Goal: Task Accomplishment & Management: Manage account settings

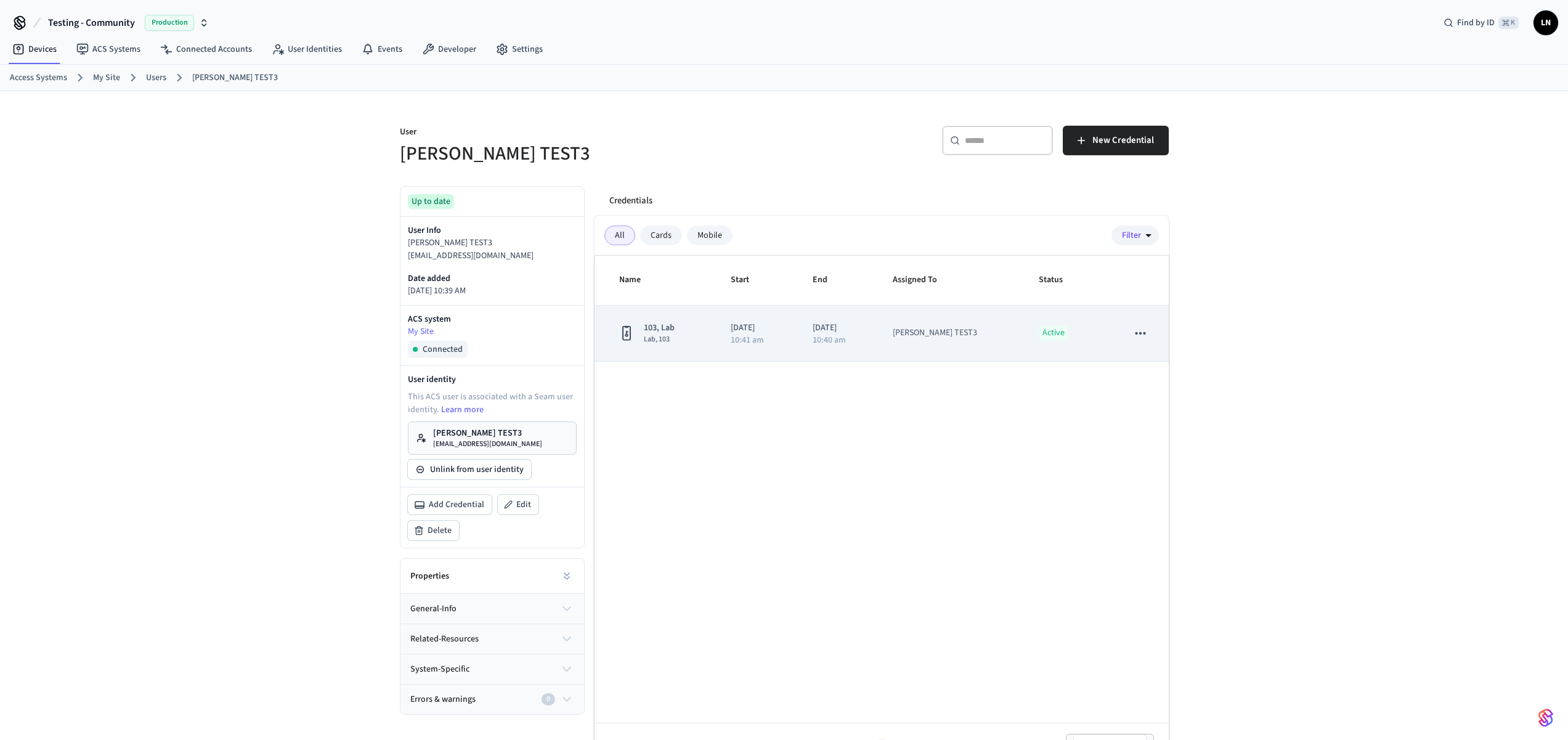
click at [843, 329] on p "[DATE]" at bounding box center [839, 328] width 51 height 13
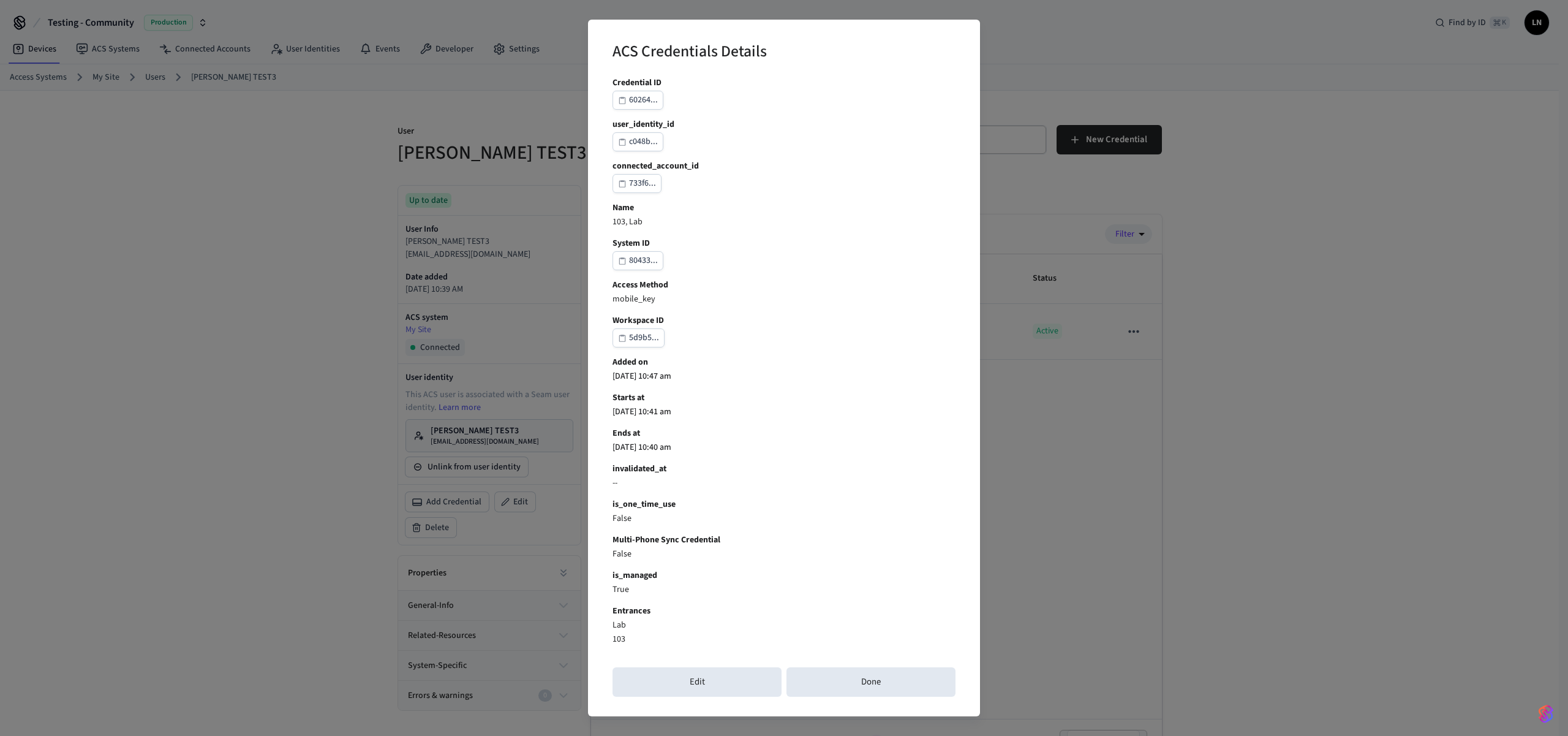
click at [1231, 584] on div "ACS Credentials Details Credential ID 60264... user_identity_id c048b... connec…" at bounding box center [784, 368] width 1568 height 736
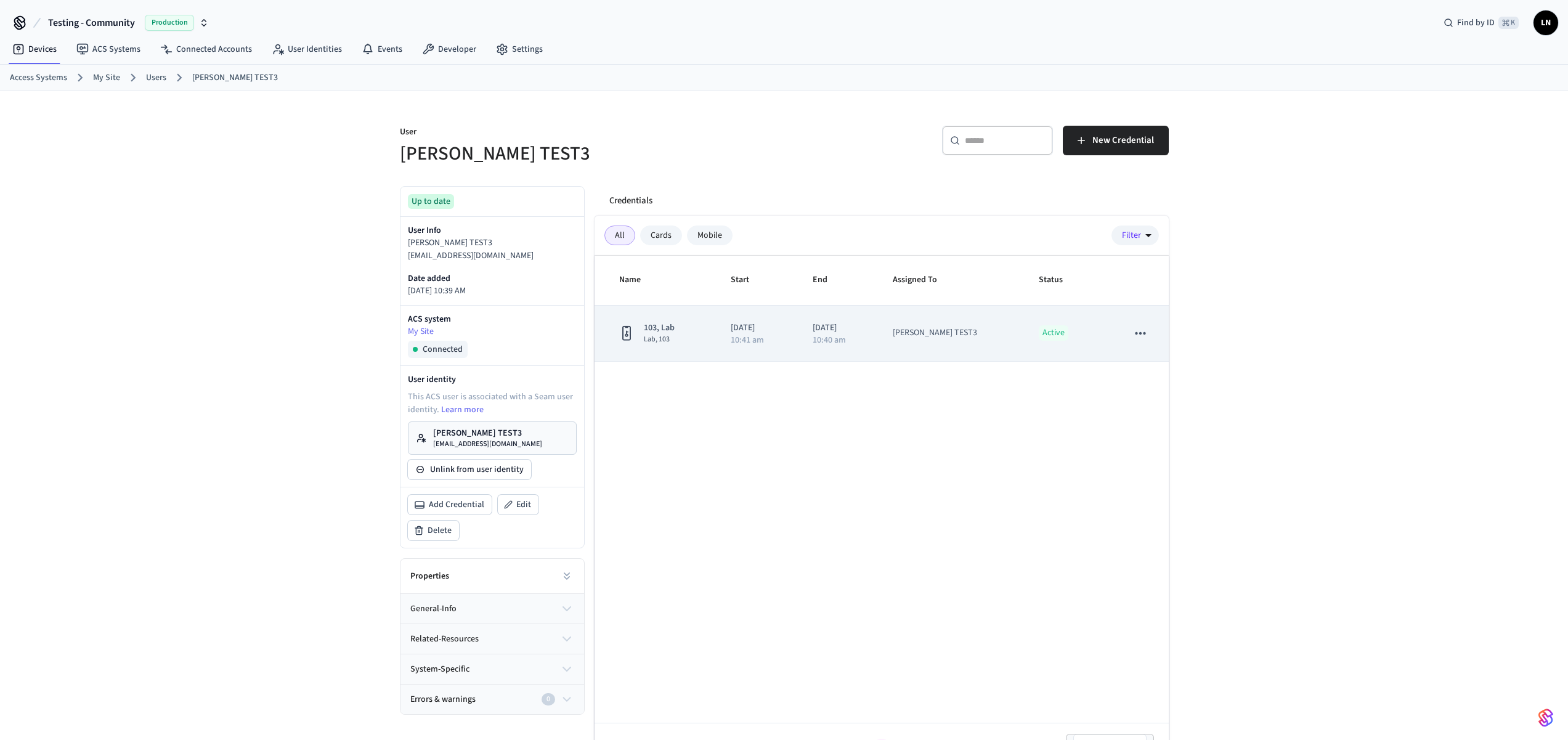
click at [1146, 338] on icon "sticky table" at bounding box center [1140, 334] width 16 height 16
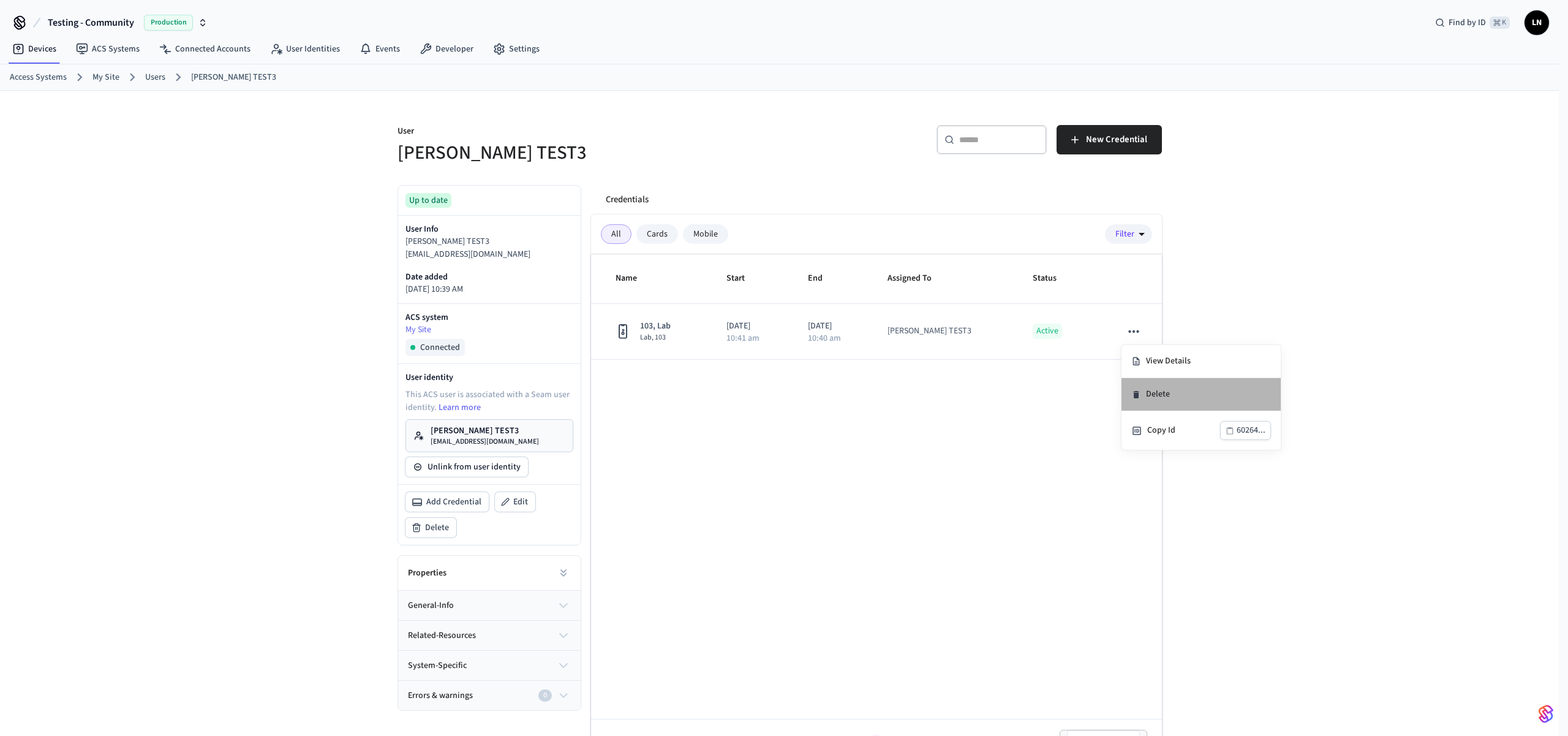
click at [1153, 395] on li "Delete" at bounding box center [1201, 394] width 159 height 33
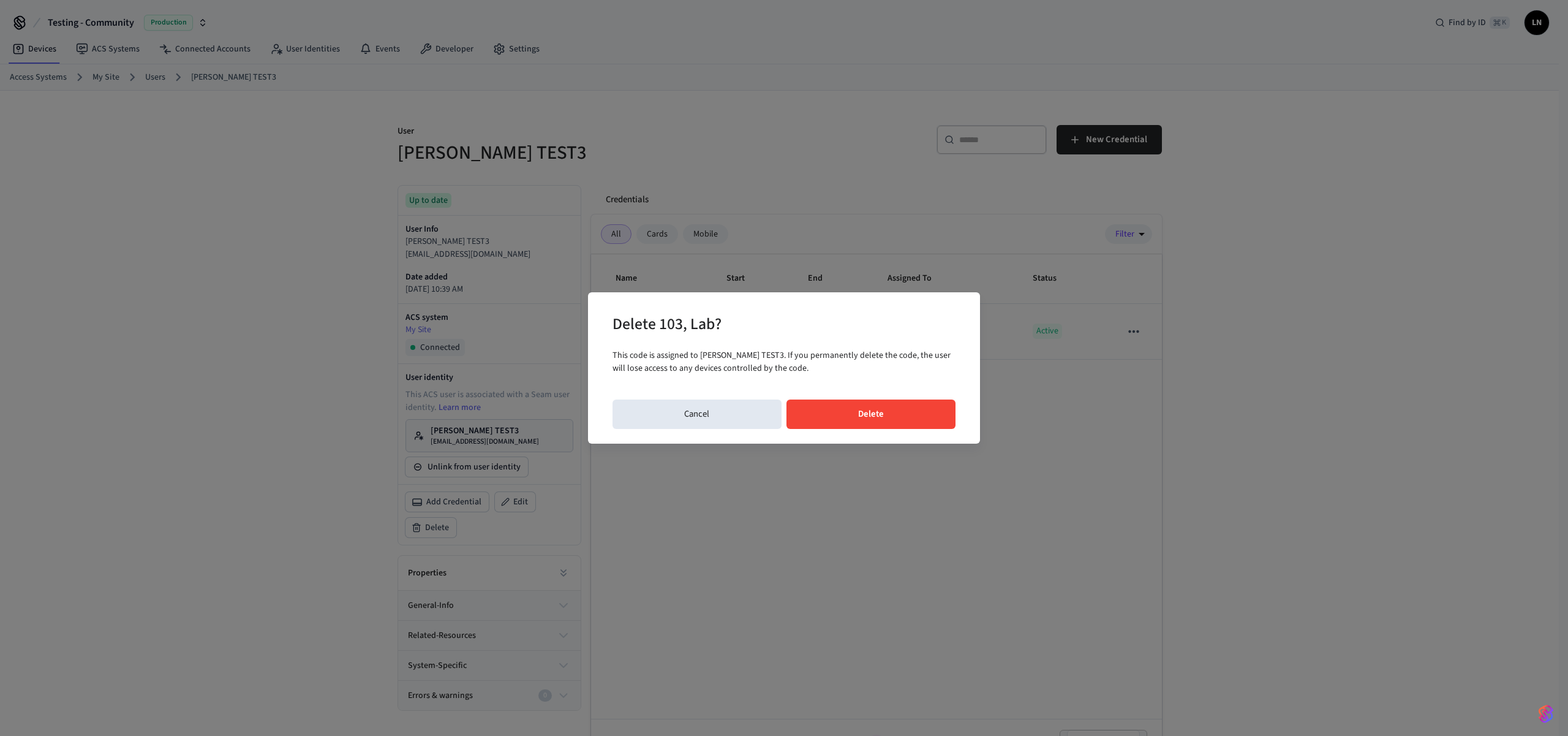
click at [865, 419] on button "Delete" at bounding box center [871, 414] width 170 height 30
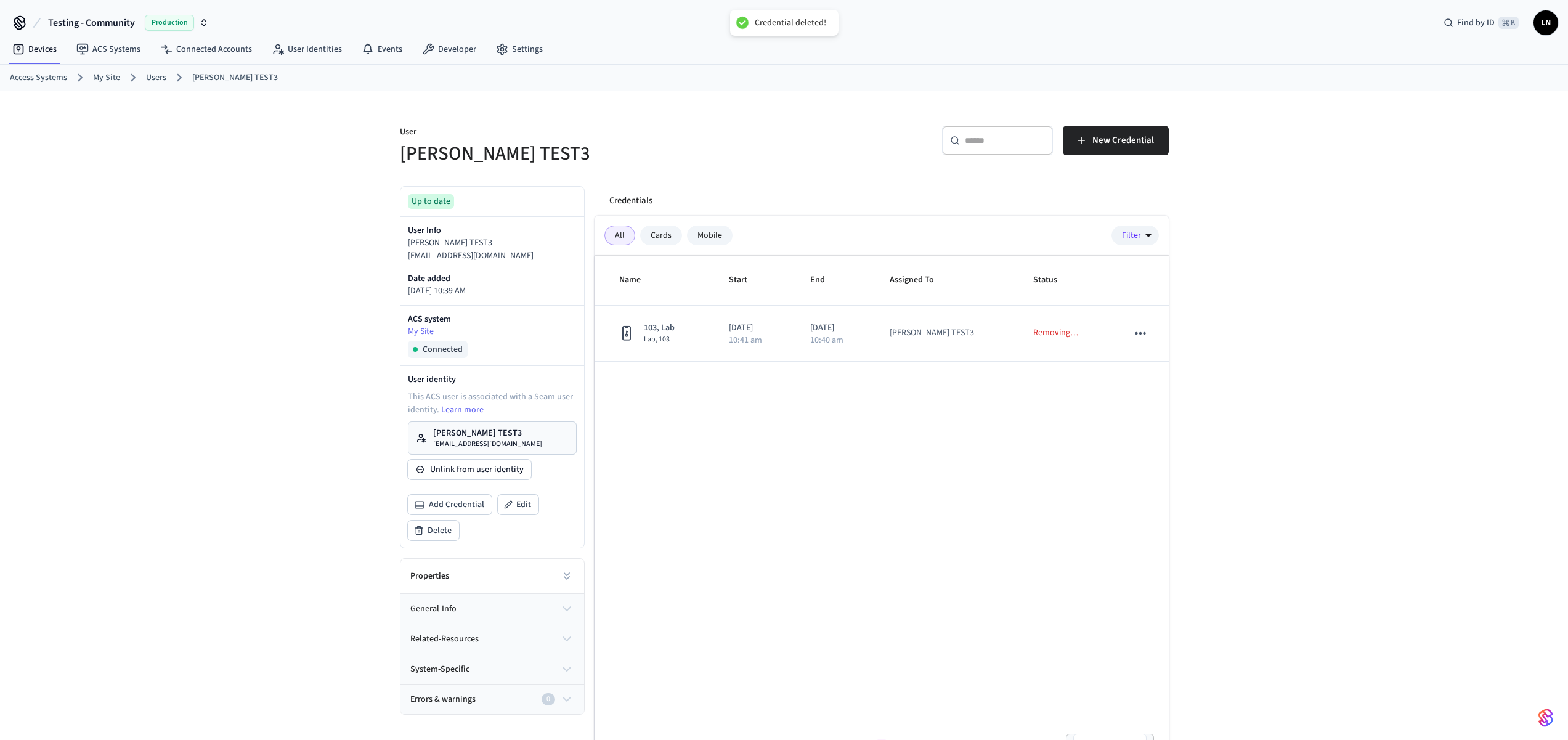
click at [1387, 309] on div "User LUCAS TEST3 ​ ​ New Credential Up to date User Info LUCAS TEST3 lucastest3…" at bounding box center [784, 432] width 1568 height 682
